Goal: Information Seeking & Learning: Learn about a topic

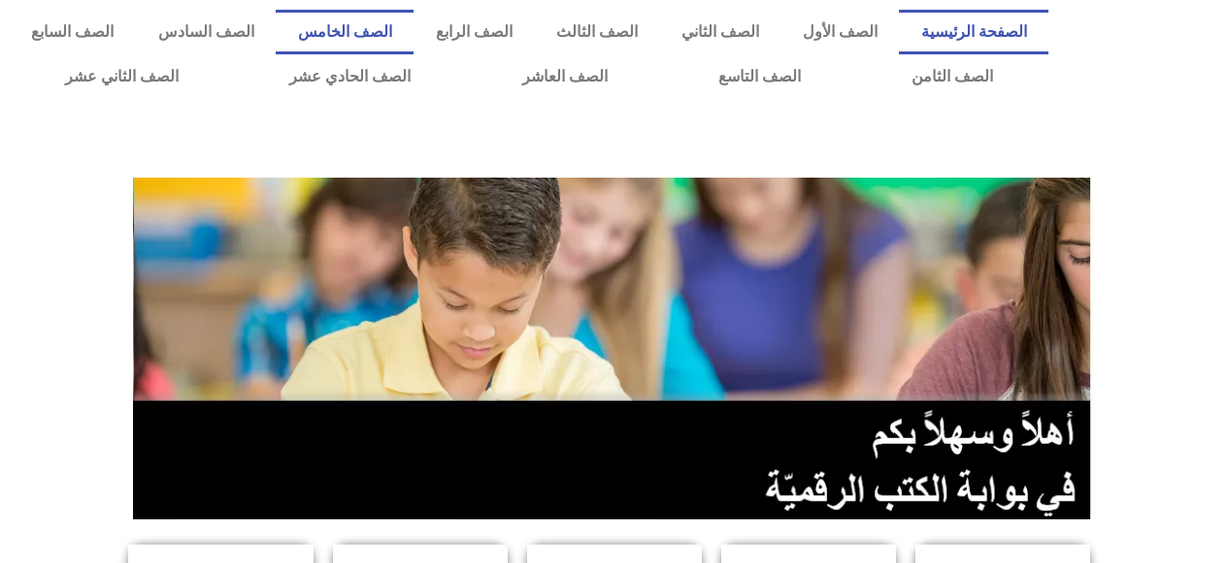
click at [413, 31] on link "الصف الخامس" at bounding box center [345, 32] width 138 height 45
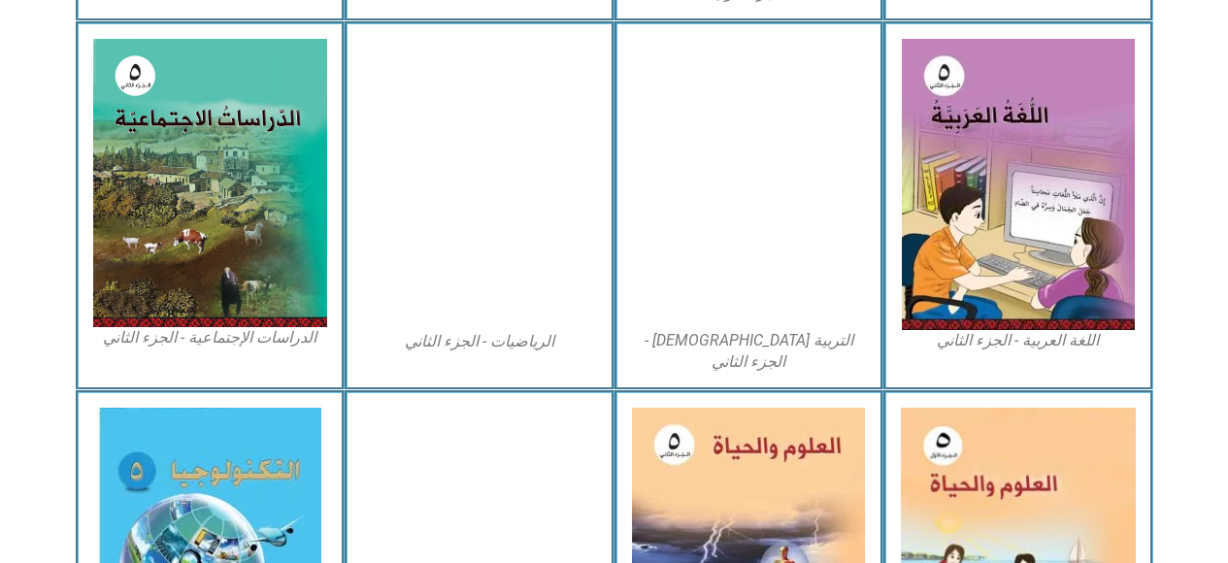
scroll to position [971, 0]
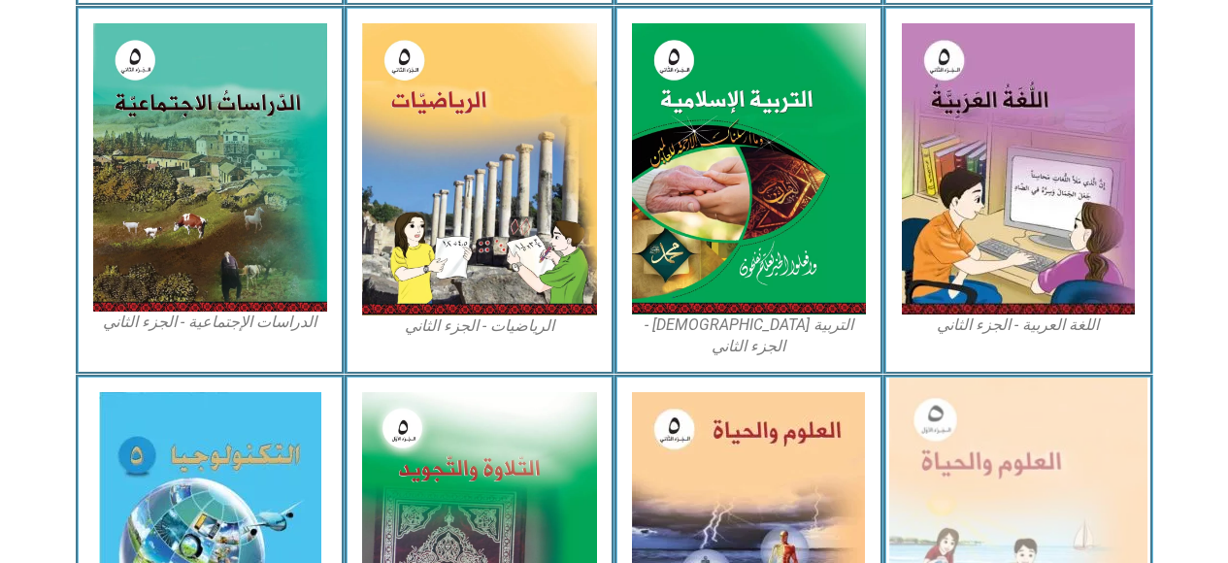
click at [1025, 470] on img at bounding box center [1018, 536] width 258 height 317
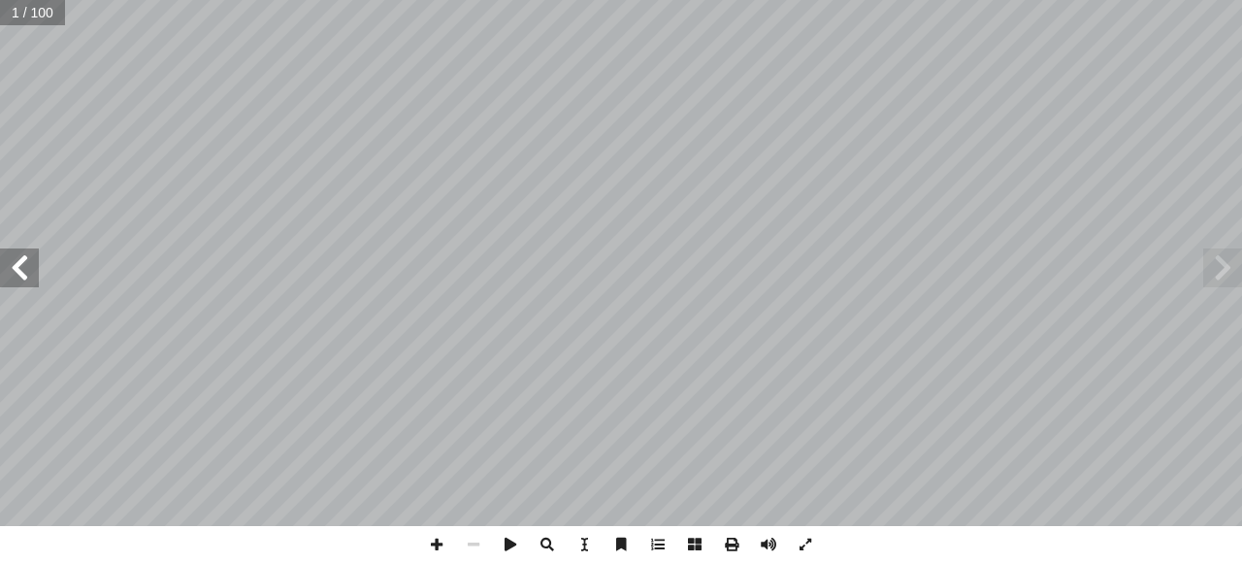
click at [20, 267] on span at bounding box center [19, 267] width 39 height 39
click at [18, 272] on span at bounding box center [19, 267] width 39 height 39
click at [11, 271] on span at bounding box center [19, 267] width 39 height 39
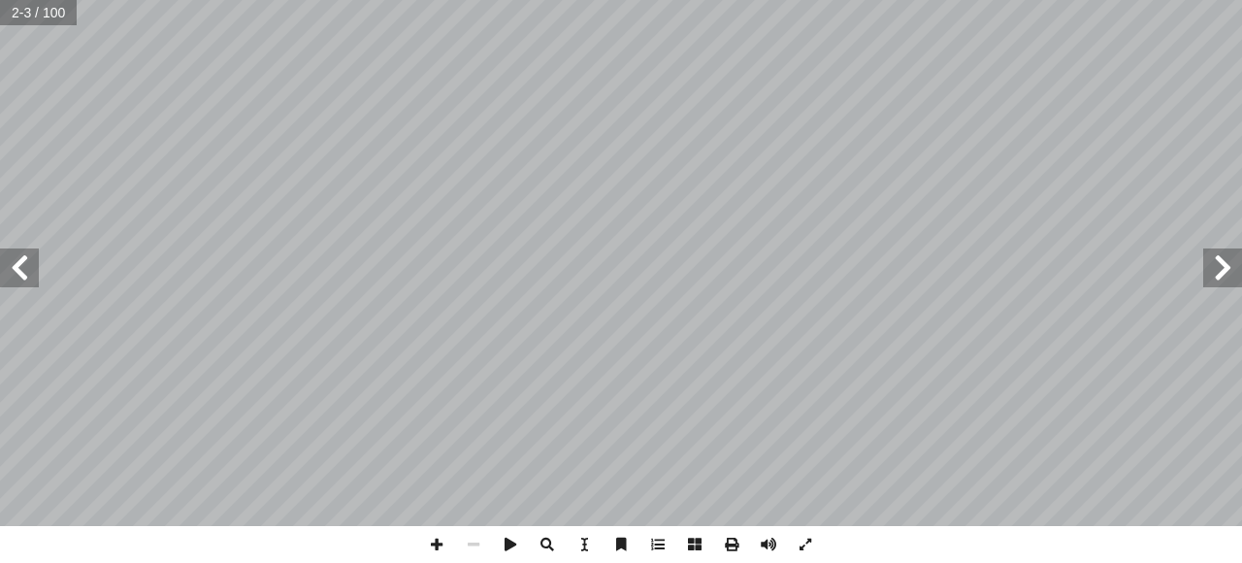
click at [16, 274] on span at bounding box center [19, 267] width 39 height 39
click at [18, 269] on span at bounding box center [19, 267] width 39 height 39
click at [19, 269] on span at bounding box center [19, 267] width 39 height 39
click at [16, 272] on span at bounding box center [19, 267] width 39 height 39
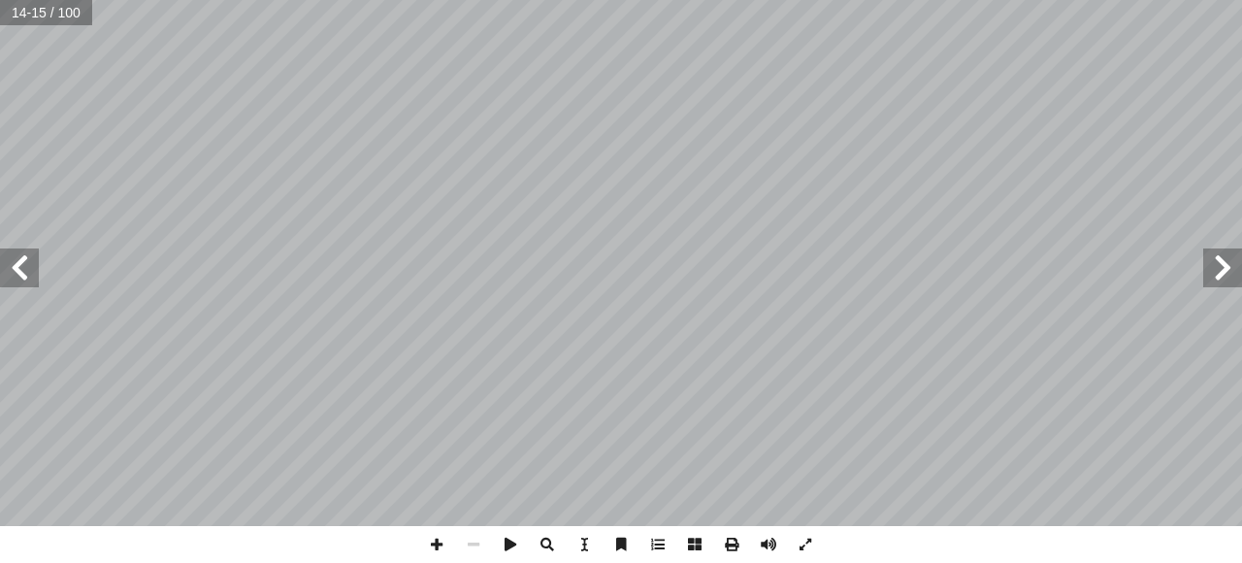
click at [11, 269] on span at bounding box center [19, 267] width 39 height 39
click at [18, 272] on span at bounding box center [19, 267] width 39 height 39
click at [27, 272] on span at bounding box center [19, 267] width 39 height 39
click at [16, 269] on span at bounding box center [19, 267] width 39 height 39
click at [21, 269] on span at bounding box center [19, 267] width 39 height 39
